Goal: Task Accomplishment & Management: Use online tool/utility

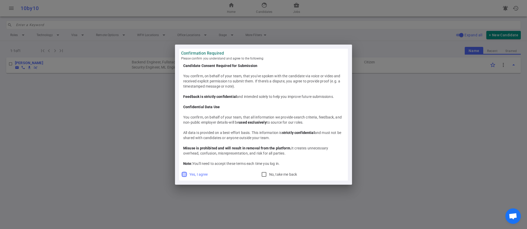
click at [185, 174] on input "Yes, I agree" at bounding box center [184, 174] width 6 height 6
checkbox input "true"
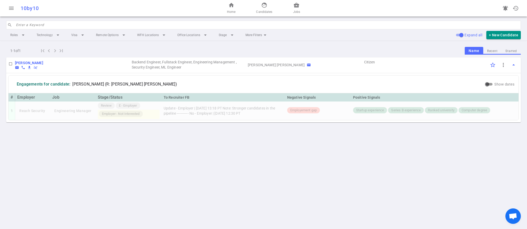
click at [22, 6] on div "10by10" at bounding box center [97, 8] width 153 height 6
click at [20, 34] on li "Roles arrow_drop_down" at bounding box center [18, 34] width 24 height 9
click at [13, 9] on span "menu" at bounding box center [11, 8] width 6 height 6
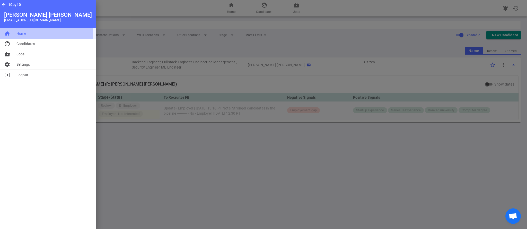
click at [24, 32] on span "Home" at bounding box center [21, 33] width 10 height 5
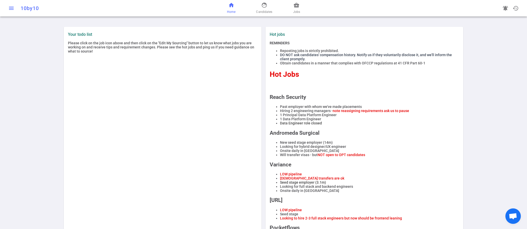
click at [13, 7] on span "menu" at bounding box center [11, 8] width 6 height 6
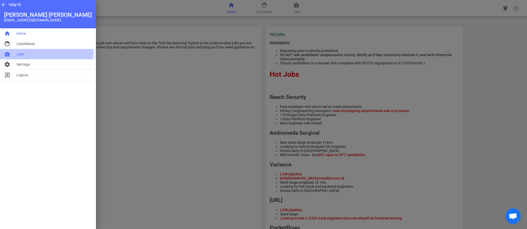
click at [26, 51] on li "business_center Jobs" at bounding box center [48, 54] width 96 height 10
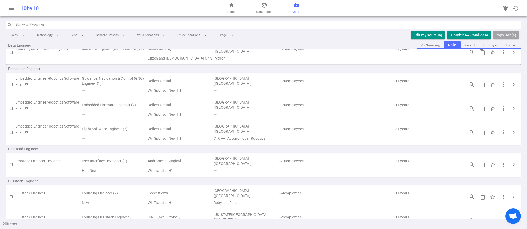
scroll to position [98, 0]
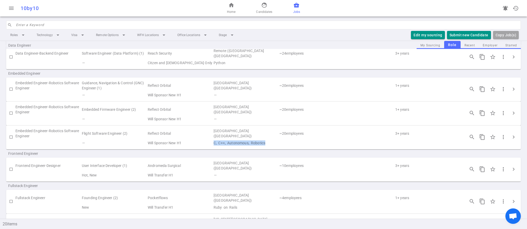
drag, startPoint x: 265, startPoint y: 142, endPoint x: 214, endPoint y: 144, distance: 51.0
click at [214, 144] on td "C, C++, Autonomous, Robotics" at bounding box center [337, 142] width 248 height 7
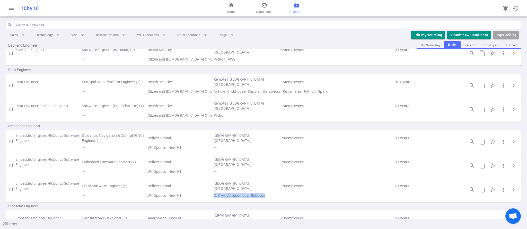
scroll to position [45, 0]
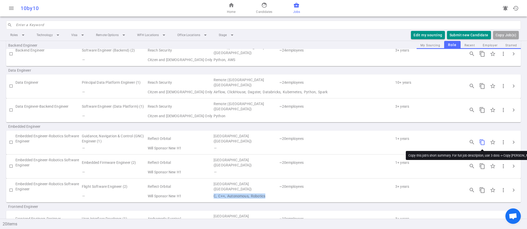
click at [483, 141] on span "content_copy" at bounding box center [482, 142] width 6 height 6
copy td "C, C++, Autonomous, Robotics"
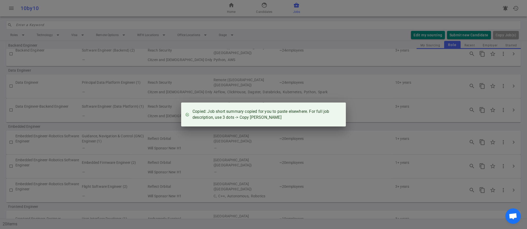
click at [379, 114] on div "Copied: Job short summary copied for you to paste elsewhere. For full job descr…" at bounding box center [263, 114] width 527 height 229
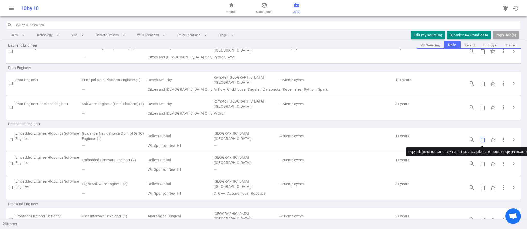
scroll to position [49, 0]
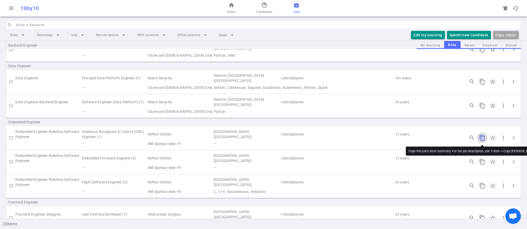
click at [482, 138] on span "content_copy" at bounding box center [482, 138] width 6 height 6
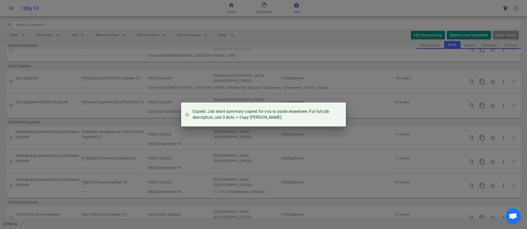
click at [356, 111] on div "Copied: Job short summary copied for you to paste elsewhere. For full job descr…" at bounding box center [263, 114] width 527 height 229
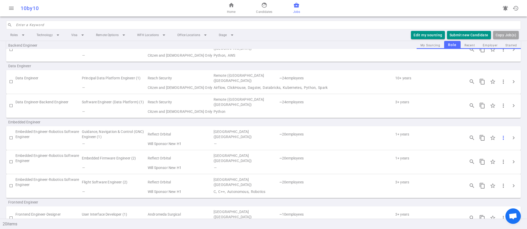
click at [504, 138] on span "more_vert" at bounding box center [503, 138] width 6 height 6
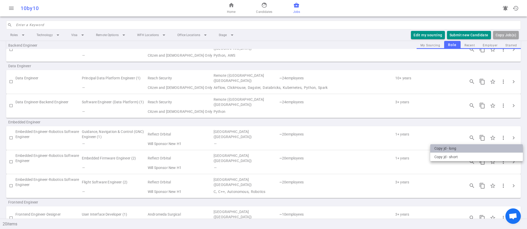
click at [470, 149] on li "Copy JD - long" at bounding box center [476, 148] width 93 height 8
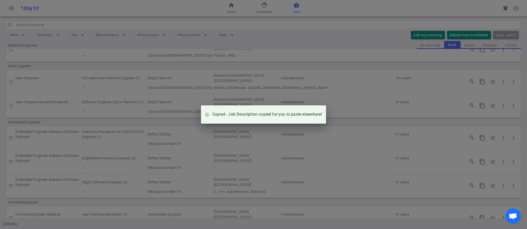
click at [355, 91] on div "Copied - Job Description copied for you to paste elsewhere!" at bounding box center [263, 114] width 527 height 229
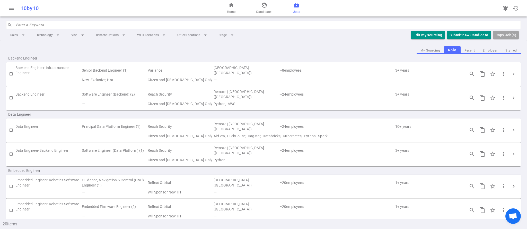
scroll to position [0, 0]
